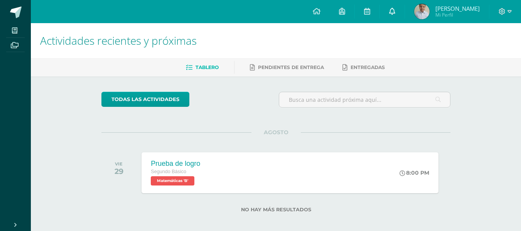
click at [398, 12] on link at bounding box center [392, 11] width 25 height 23
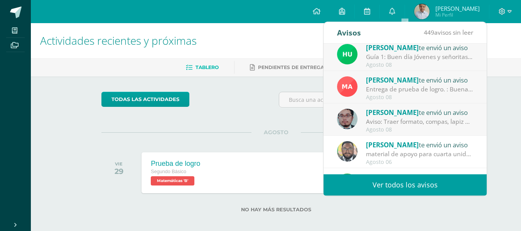
scroll to position [128, 0]
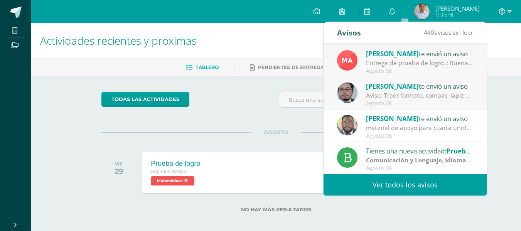
click at [391, 133] on div "Agosto 06" at bounding box center [419, 136] width 107 height 7
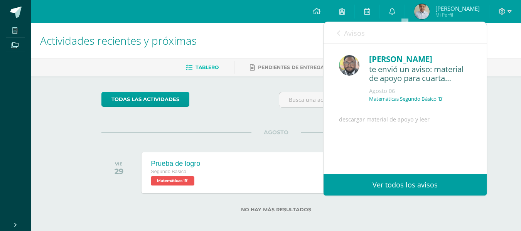
scroll to position [58, 0]
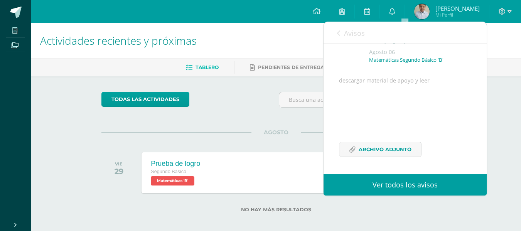
click at [350, 34] on span "Avisos" at bounding box center [354, 33] width 21 height 9
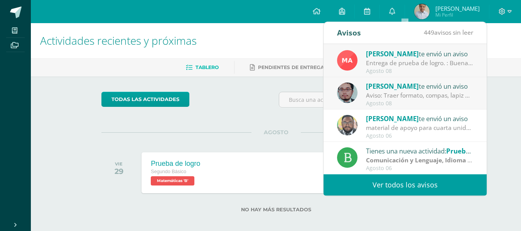
click at [405, 158] on strong "Comunicación y Lenguaje, Idioma Español" at bounding box center [428, 160] width 125 height 8
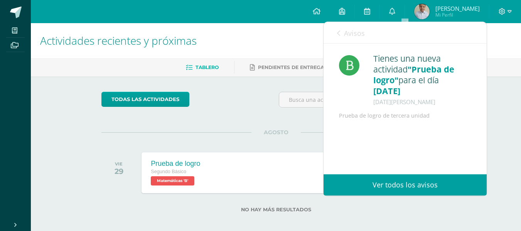
scroll to position [0, 0]
click at [348, 35] on span "Avisos" at bounding box center [354, 33] width 21 height 9
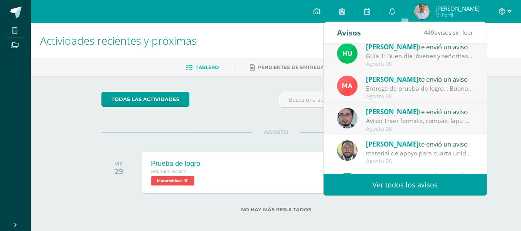
scroll to position [102, 0]
click at [395, 126] on div "Aviso: Traer formato, compas, lapiz 6B para ejercicio" at bounding box center [419, 121] width 107 height 9
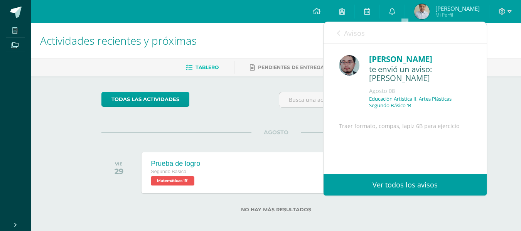
click at [350, 33] on span "Avisos" at bounding box center [354, 33] width 21 height 9
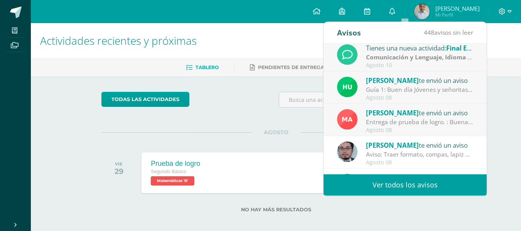
scroll to position [67, 0]
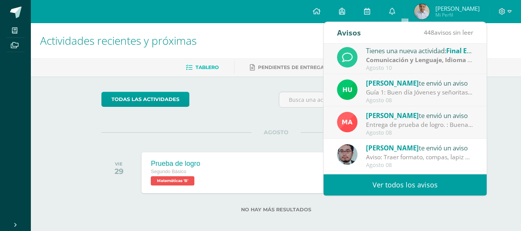
click at [447, 129] on div "Entrega de prueba de logro. : Buenas tardes, estimados estudiantes y padres de …" at bounding box center [419, 124] width 107 height 9
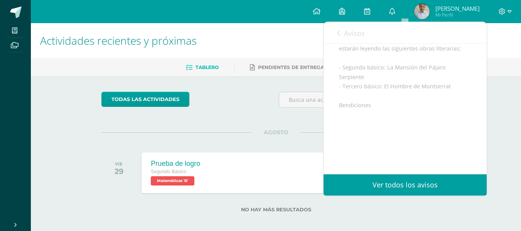
scroll to position [200, 0]
click at [347, 34] on span "Avisos" at bounding box center [354, 33] width 21 height 9
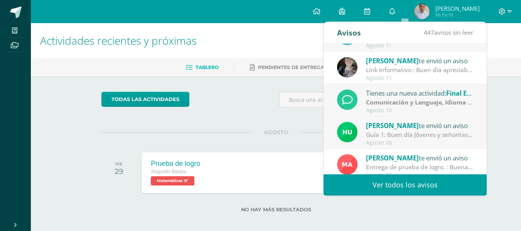
scroll to position [0, 0]
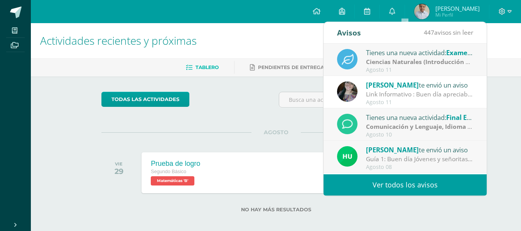
click at [347, 123] on icon at bounding box center [347, 124] width 11 height 11
click at [364, 125] on div "Tienes una nueva actividad: Final Exam Unit 3 Comunicación y Lenguaje, Idioma E…" at bounding box center [405, 124] width 136 height 25
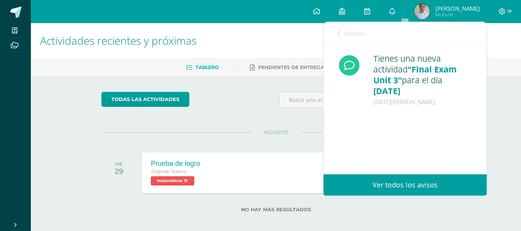
scroll to position [6, 0]
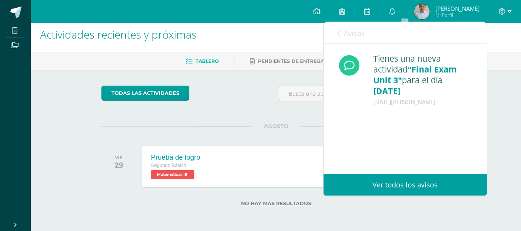
click at [348, 26] on link "Avisos" at bounding box center [351, 33] width 28 height 22
